Goal: Information Seeking & Learning: Learn about a topic

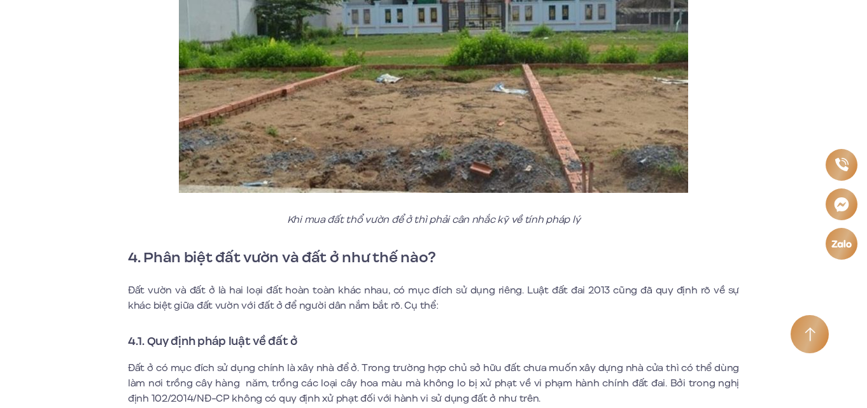
scroll to position [2227, 0]
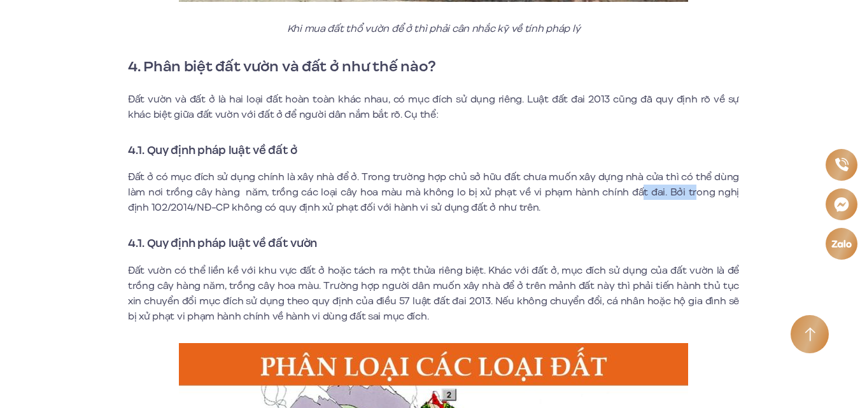
drag, startPoint x: 627, startPoint y: 185, endPoint x: 673, endPoint y: 194, distance: 46.7
click at [673, 194] on p "Đất ở có mục đích sử dụng chính là xây nhà để ở. Trong trường hợp chủ sở hữu đấ…" at bounding box center [433, 192] width 611 height 46
click at [399, 195] on p "Đất ở có mục đích sử dụng chính là xây nhà để ở. Trong trường hợp chủ sở hữu đấ…" at bounding box center [433, 192] width 611 height 46
click at [335, 185] on p "Đất ở có mục đích sử dụng chính là xây nhà để ở. Trong trường hợp chủ sở hữu đấ…" at bounding box center [433, 192] width 611 height 46
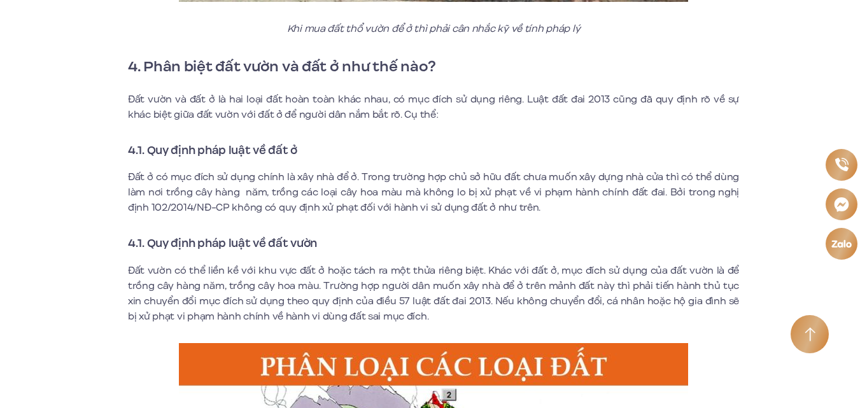
scroll to position [2291, 0]
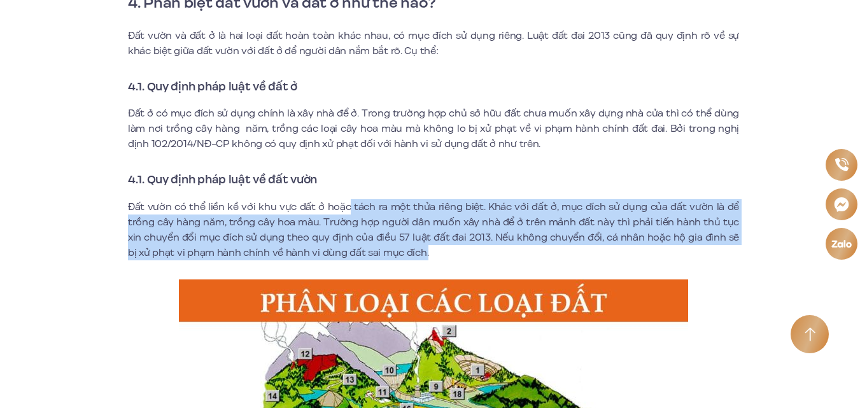
drag, startPoint x: 349, startPoint y: 206, endPoint x: 537, endPoint y: 260, distance: 195.2
click at [537, 260] on p "Đất vườn có thể liền kề với khu vực đất ở hoặc tách ra một thửa riêng biệt. Khá…" at bounding box center [433, 229] width 611 height 61
click at [393, 231] on p "Đất vườn có thể liền kề với khu vực đất ở hoặc tách ra một thửa riêng biệt. Khá…" at bounding box center [433, 229] width 611 height 61
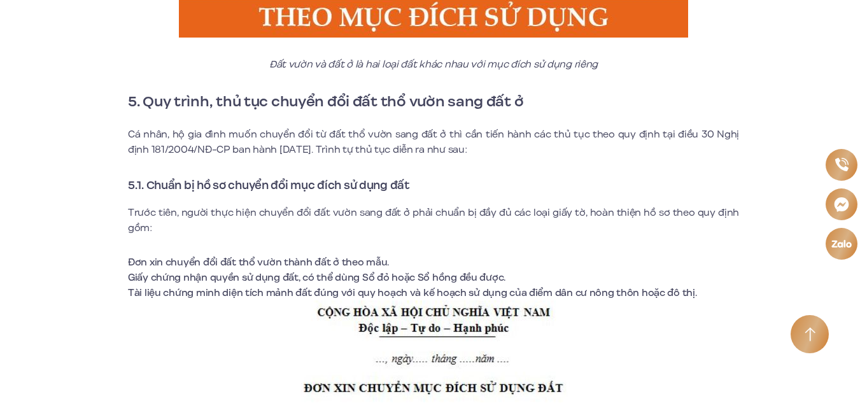
scroll to position [2863, 0]
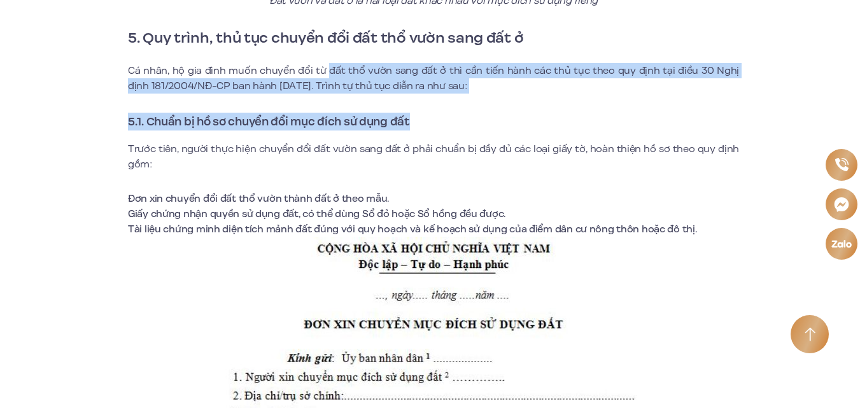
drag, startPoint x: 323, startPoint y: 78, endPoint x: 417, endPoint y: 103, distance: 96.9
click at [413, 103] on div "Người dân Việt Nam thường dùng cụm từ đất thổ vườn để chỉ thửa đất cùng trồng c…" at bounding box center [433, 104] width 611 height 5085
click at [507, 104] on div "Người dân Việt Nam thường dùng cụm từ đất thổ vườn để chỉ thửa đất cùng trồng c…" at bounding box center [433, 104] width 611 height 5085
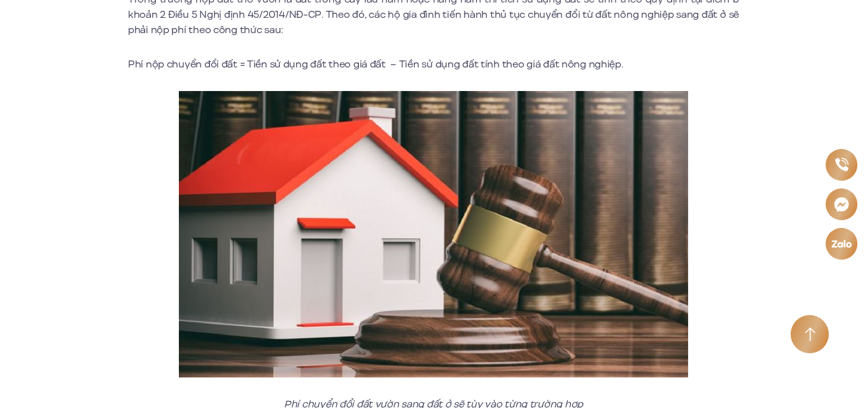
scroll to position [5154, 0]
